Goal: Task Accomplishment & Management: Complete application form

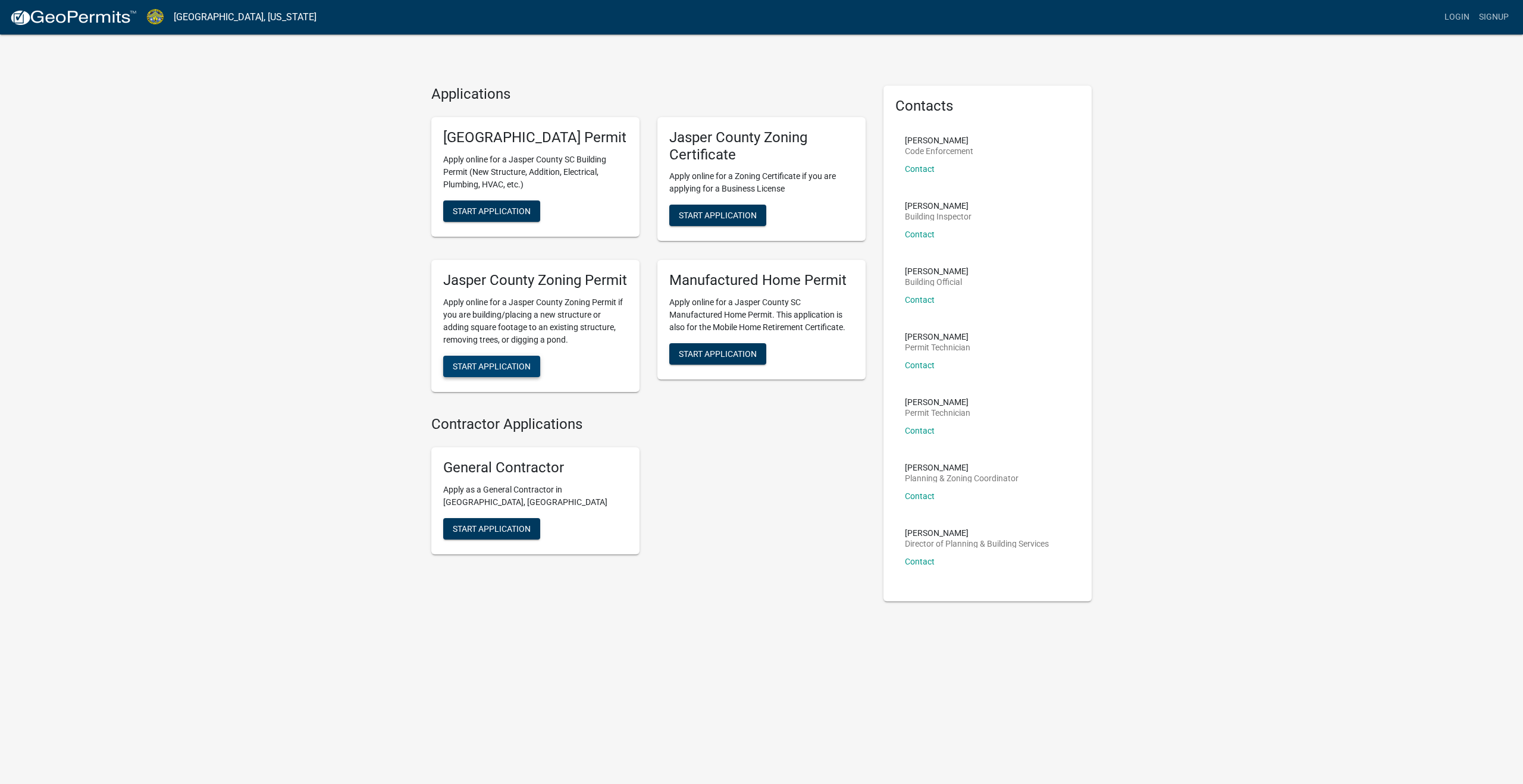
click at [500, 377] on button "Start Application" at bounding box center [492, 367] width 97 height 21
